Goal: Information Seeking & Learning: Learn about a topic

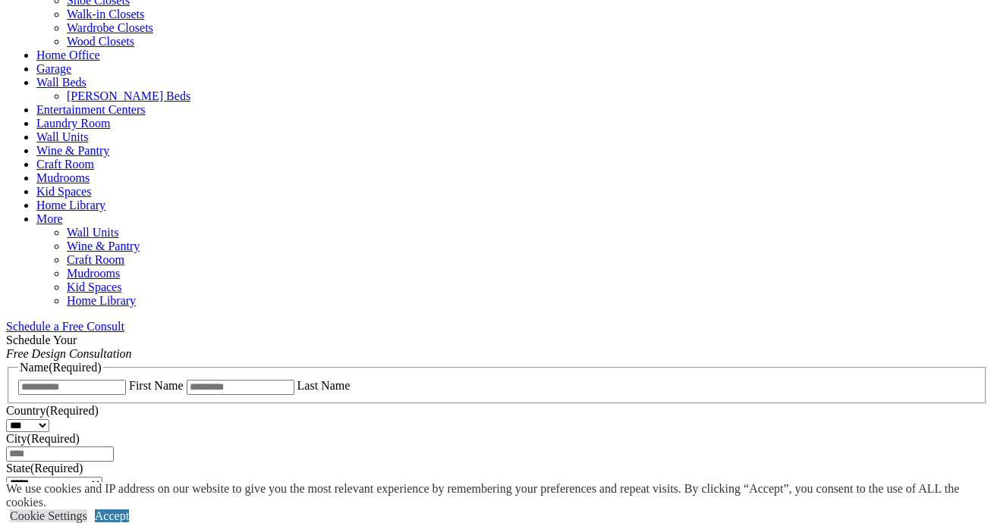
scroll to position [698, 0]
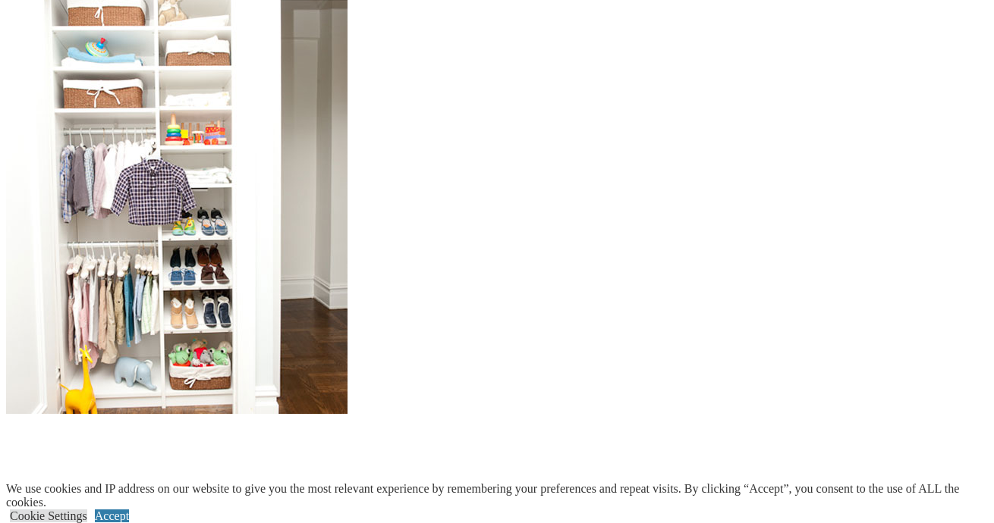
scroll to position [1394, 0]
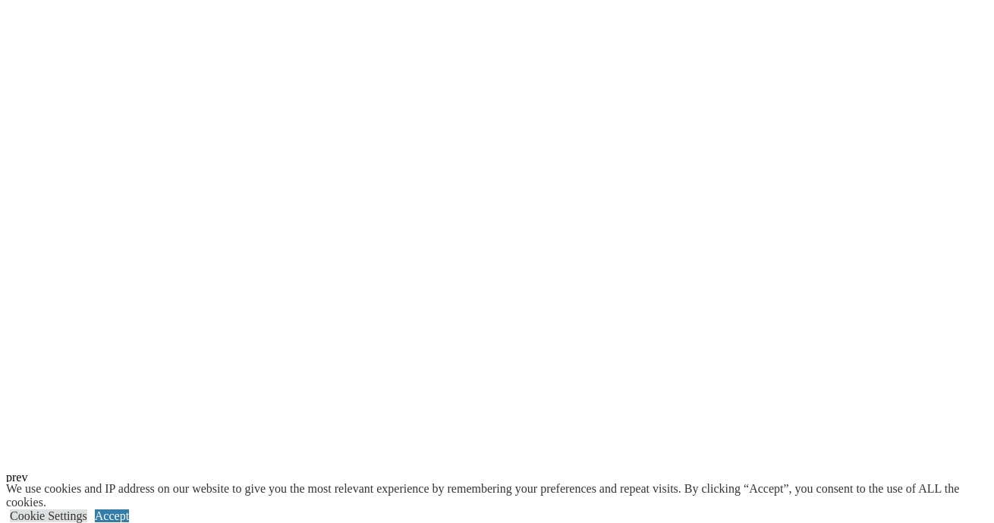
scroll to position [3332, 0]
